Goal: Task Accomplishment & Management: Manage account settings

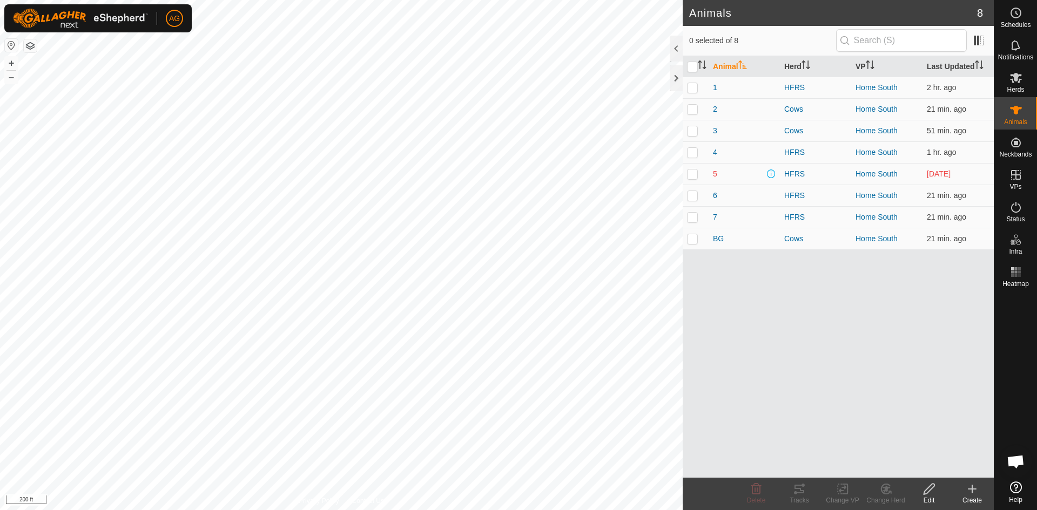
click at [694, 176] on p-checkbox at bounding box center [692, 174] width 11 height 9
click at [694, 177] on p-checkbox at bounding box center [692, 174] width 11 height 9
checkbox input "false"
click at [696, 154] on p-checkbox at bounding box center [692, 152] width 11 height 9
checkbox input "true"
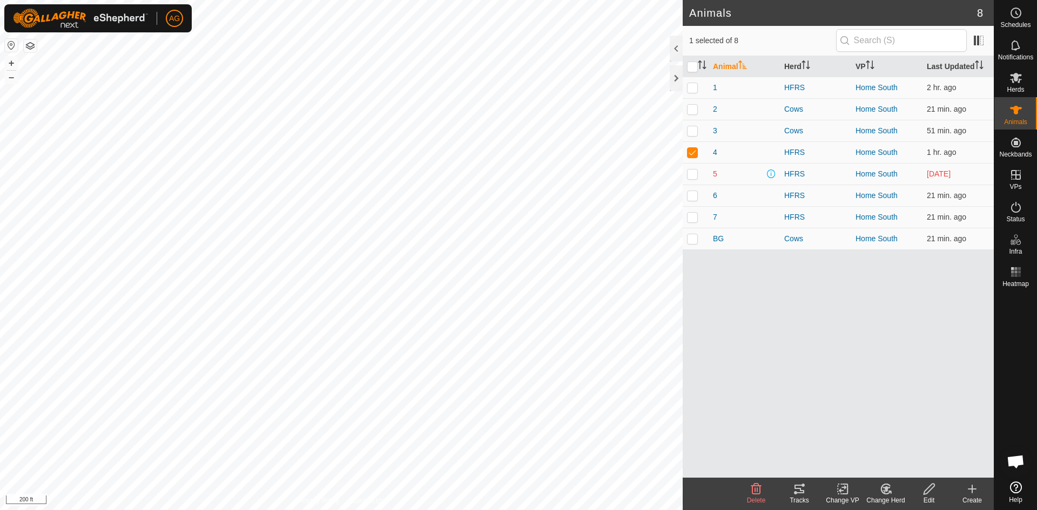
click at [801, 492] on icon at bounding box center [799, 489] width 13 height 13
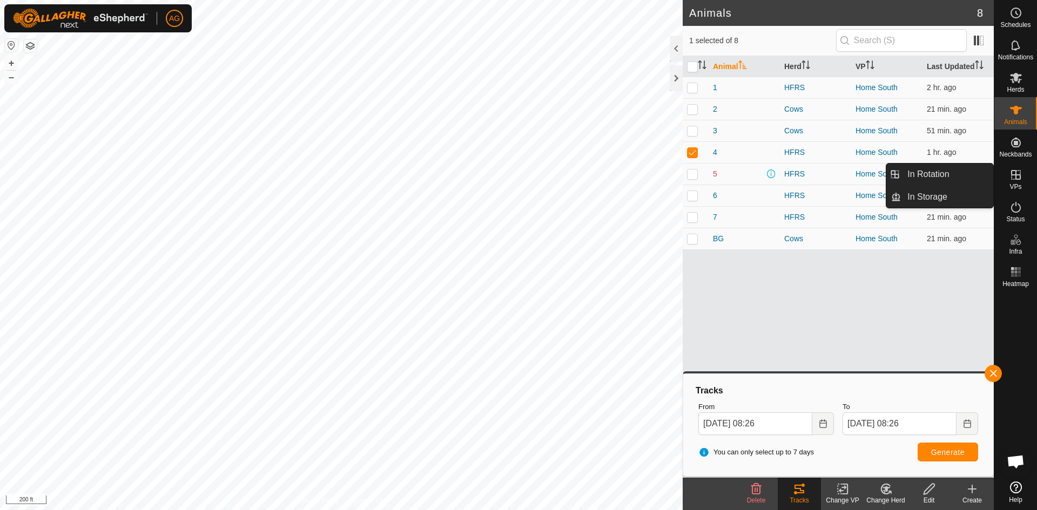
click at [1021, 182] on es-virtualpaddocks-svg-icon at bounding box center [1015, 174] width 19 height 17
click at [952, 178] on link "In Rotation" at bounding box center [947, 175] width 92 height 22
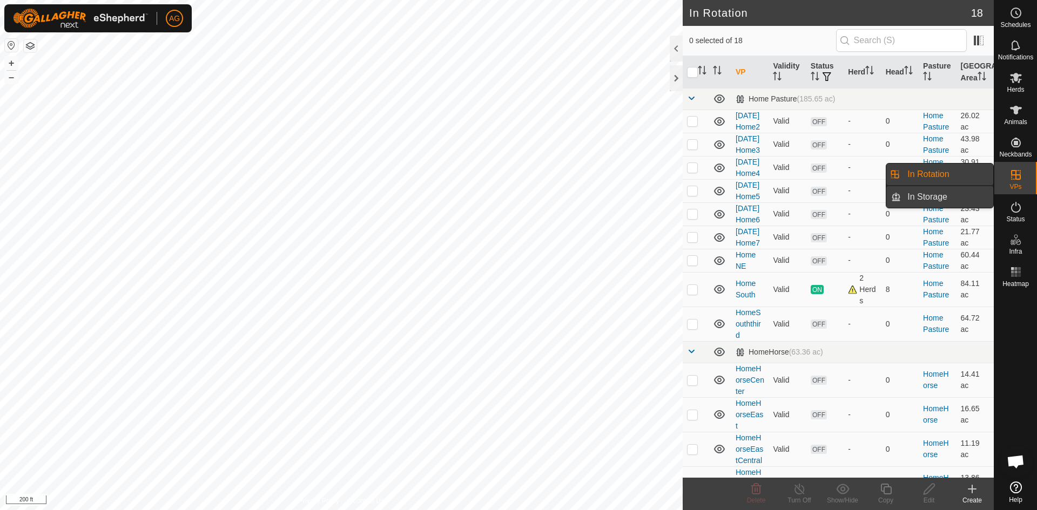
click at [957, 192] on link "In Storage" at bounding box center [947, 197] width 92 height 22
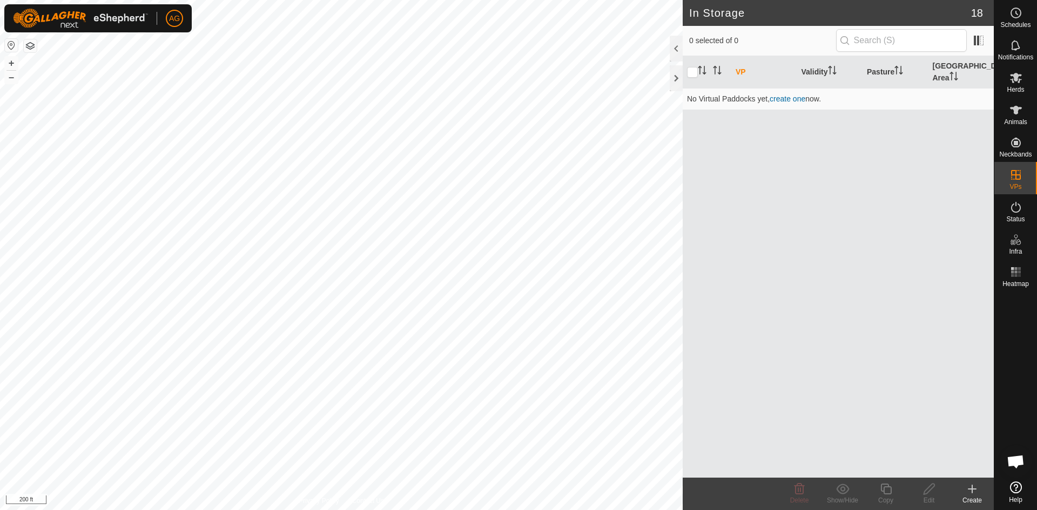
click at [806, 208] on div "VP Validity Pasture Grazing Area No Virtual Paddocks yet, create one now." at bounding box center [837, 267] width 311 height 422
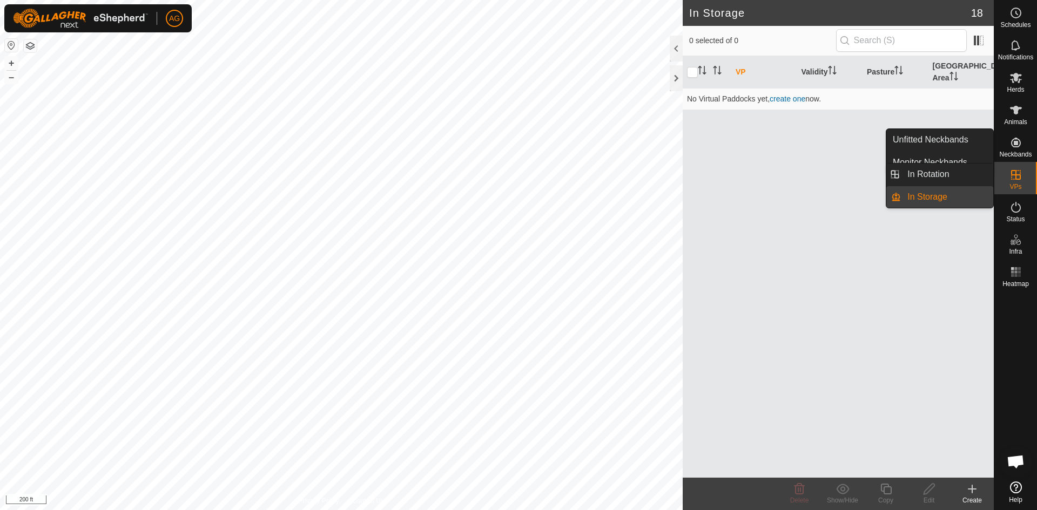
click at [1018, 174] on icon at bounding box center [1016, 175] width 10 height 10
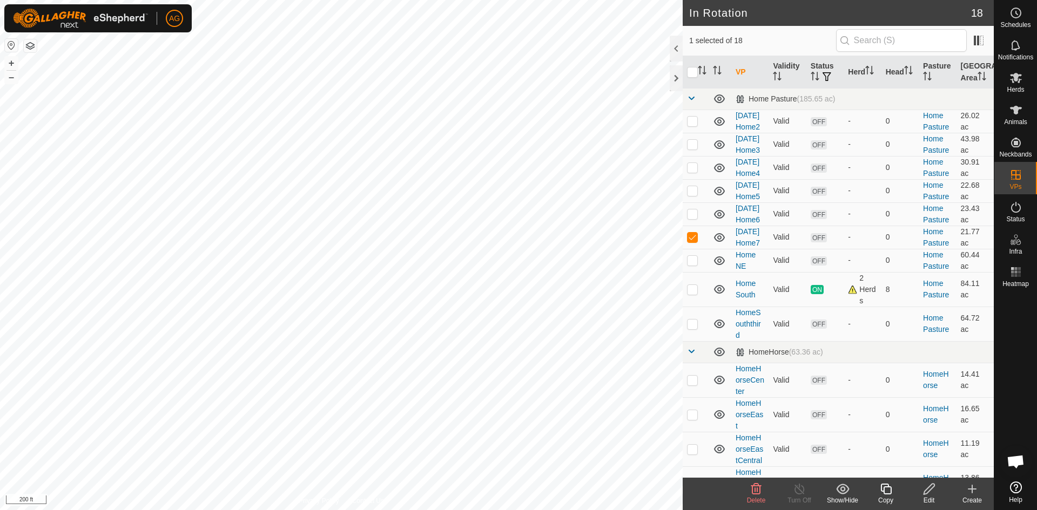
checkbox input "false"
checkbox input "true"
checkbox input "false"
checkbox input "true"
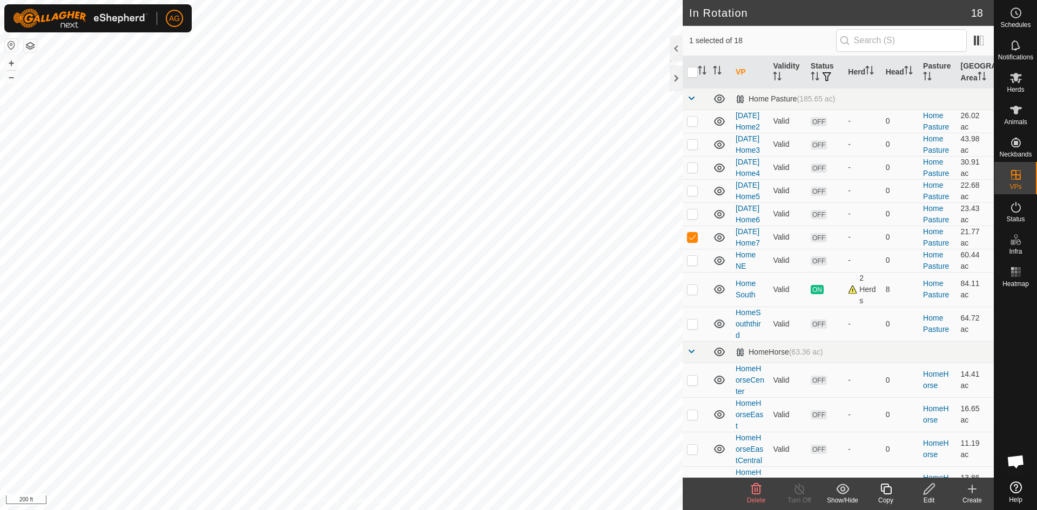
checkbox input "false"
checkbox input "true"
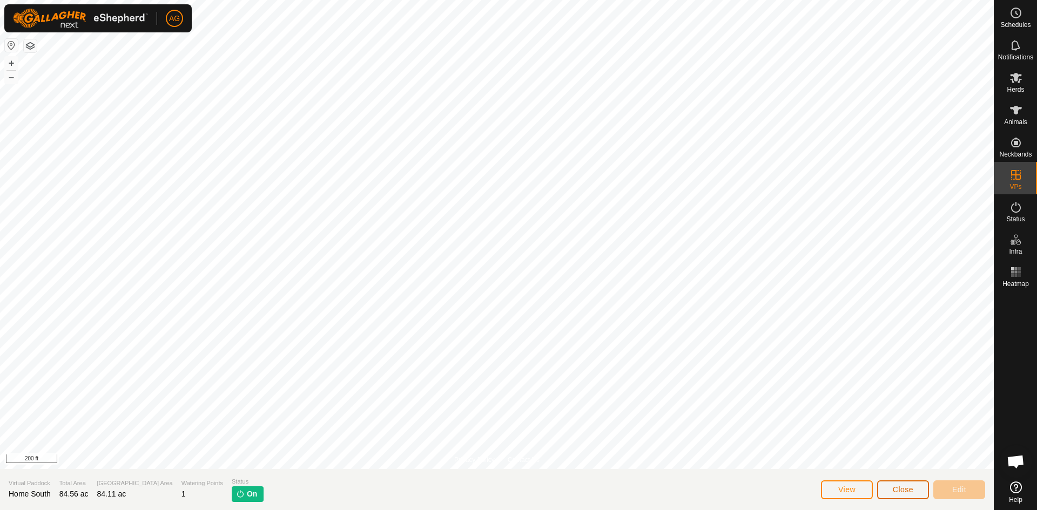
click at [909, 492] on span "Close" at bounding box center [902, 489] width 21 height 9
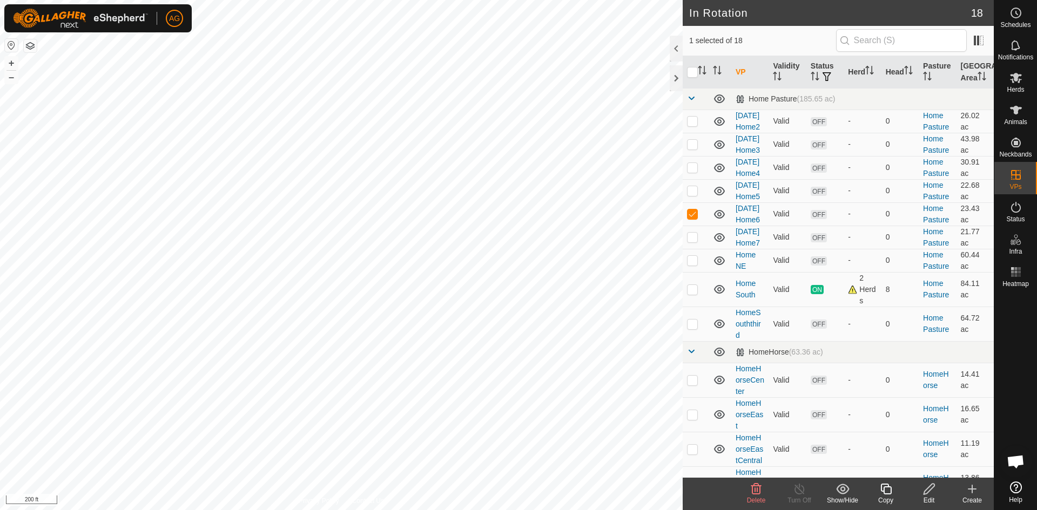
checkbox input "false"
checkbox input "true"
